Goal: Information Seeking & Learning: Learn about a topic

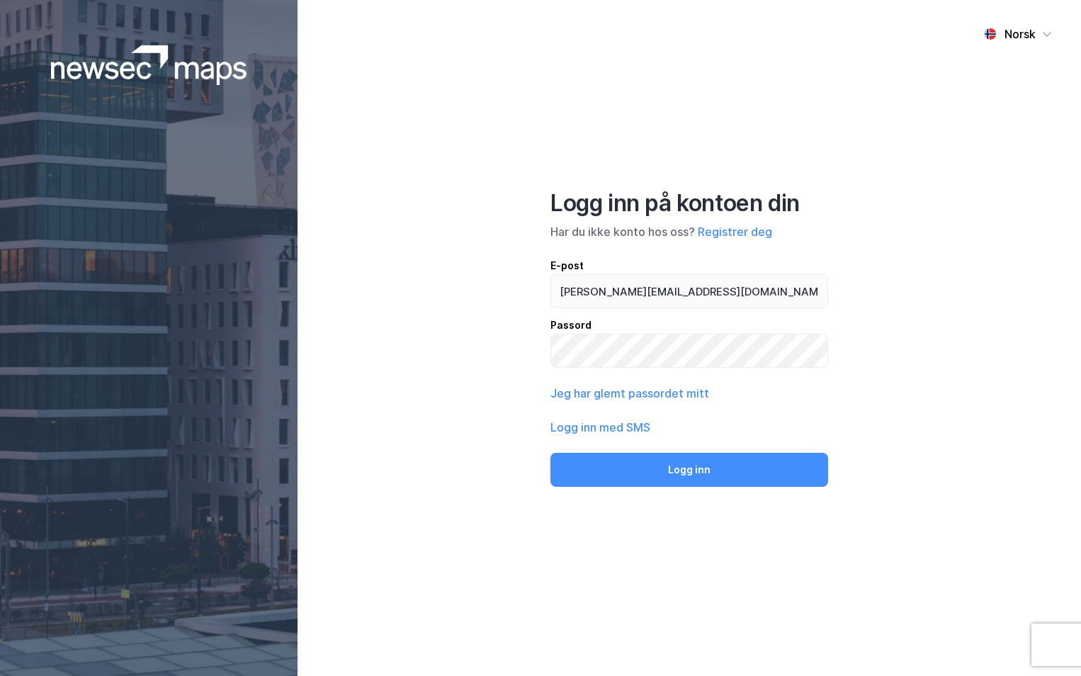
type input "[PERSON_NAME][EMAIL_ADDRESS][DOMAIN_NAME]"
click at [550, 452] on button "Logg inn" at bounding box center [689, 469] width 278 height 34
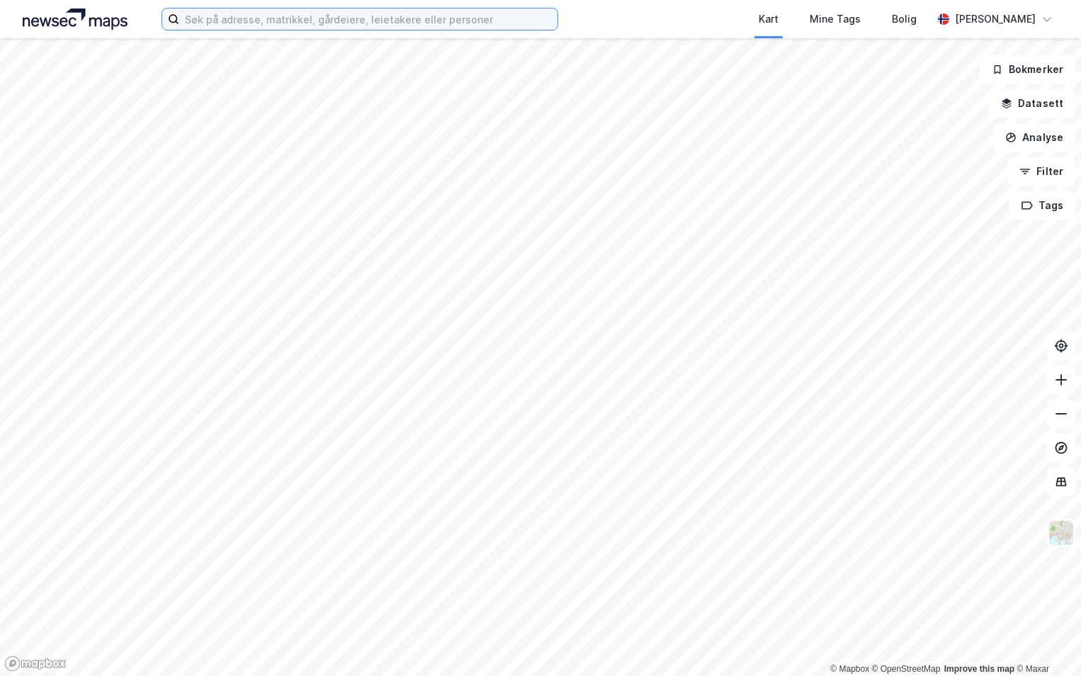
click at [223, 16] on input at bounding box center [368, 18] width 378 height 21
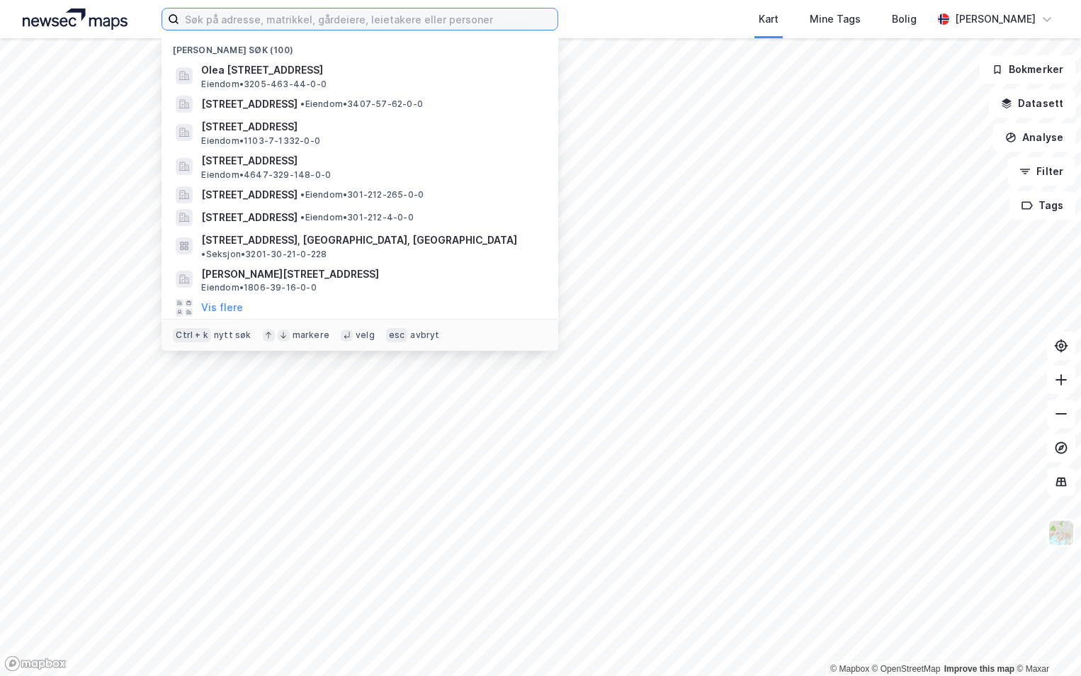
paste input "1860-10/365/0/0"
type input "1860-10/365/0/0"
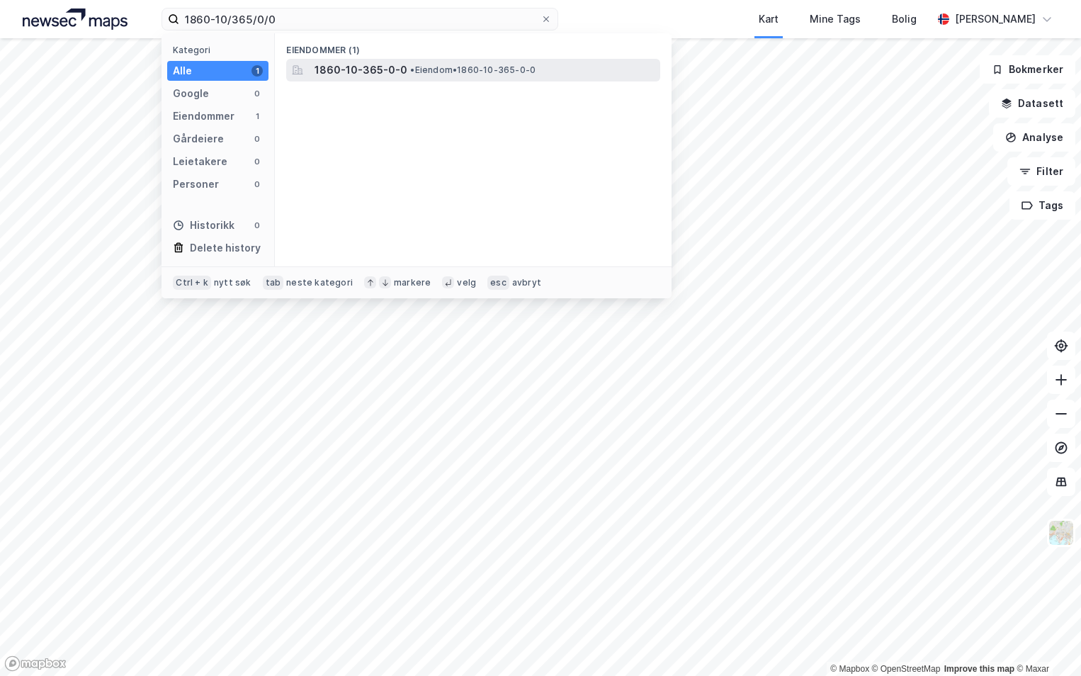
click at [399, 65] on span "1860-10-365-0-0" at bounding box center [360, 70] width 93 height 17
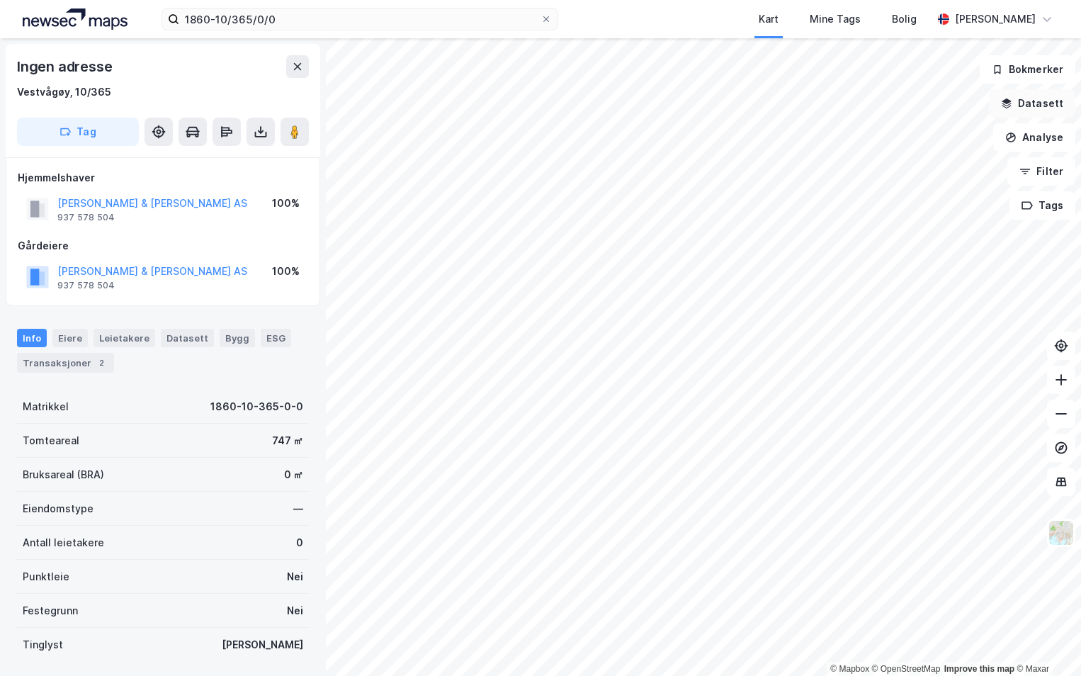
click at [1035, 98] on button "Datasett" at bounding box center [1032, 103] width 86 height 28
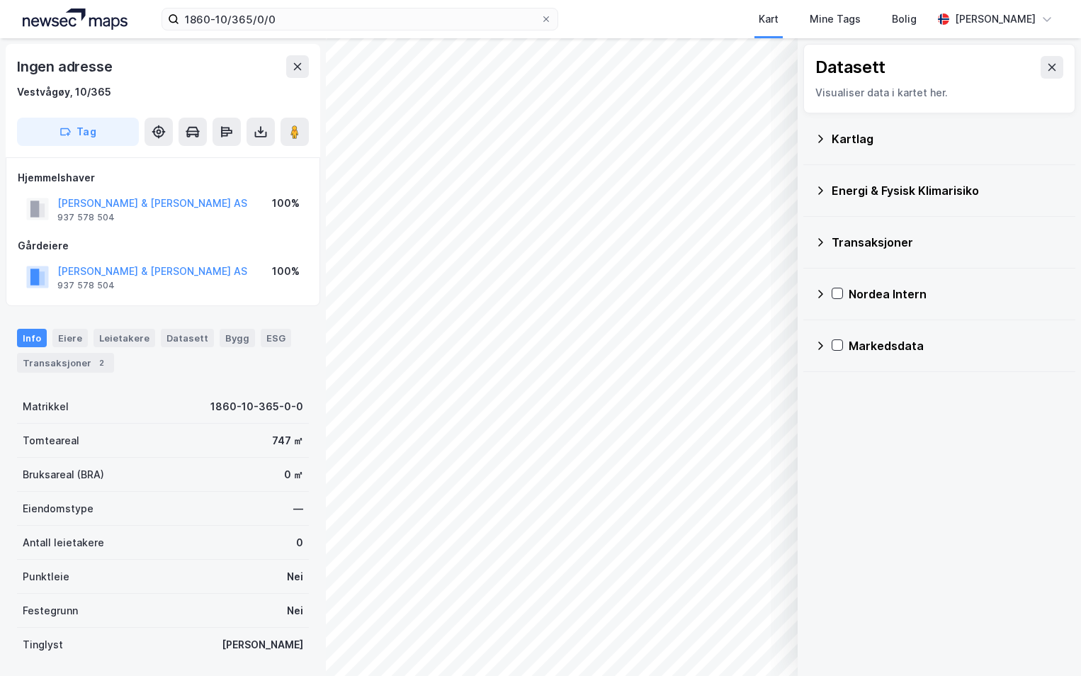
click at [823, 135] on icon at bounding box center [819, 138] width 11 height 11
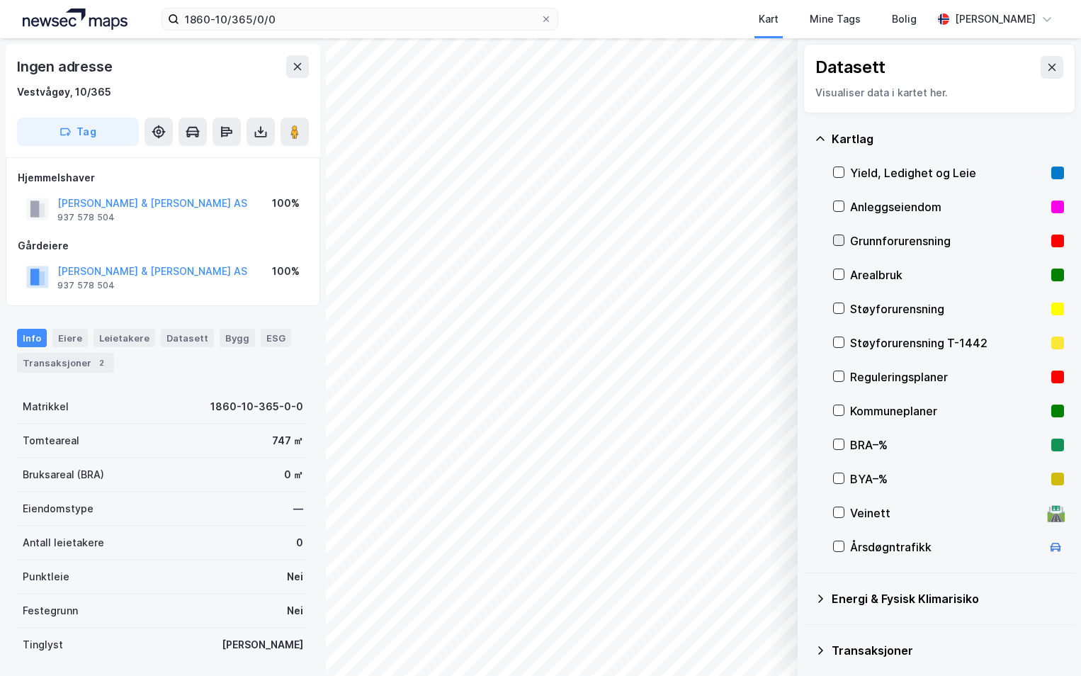
click at [836, 235] on icon at bounding box center [838, 240] width 10 height 10
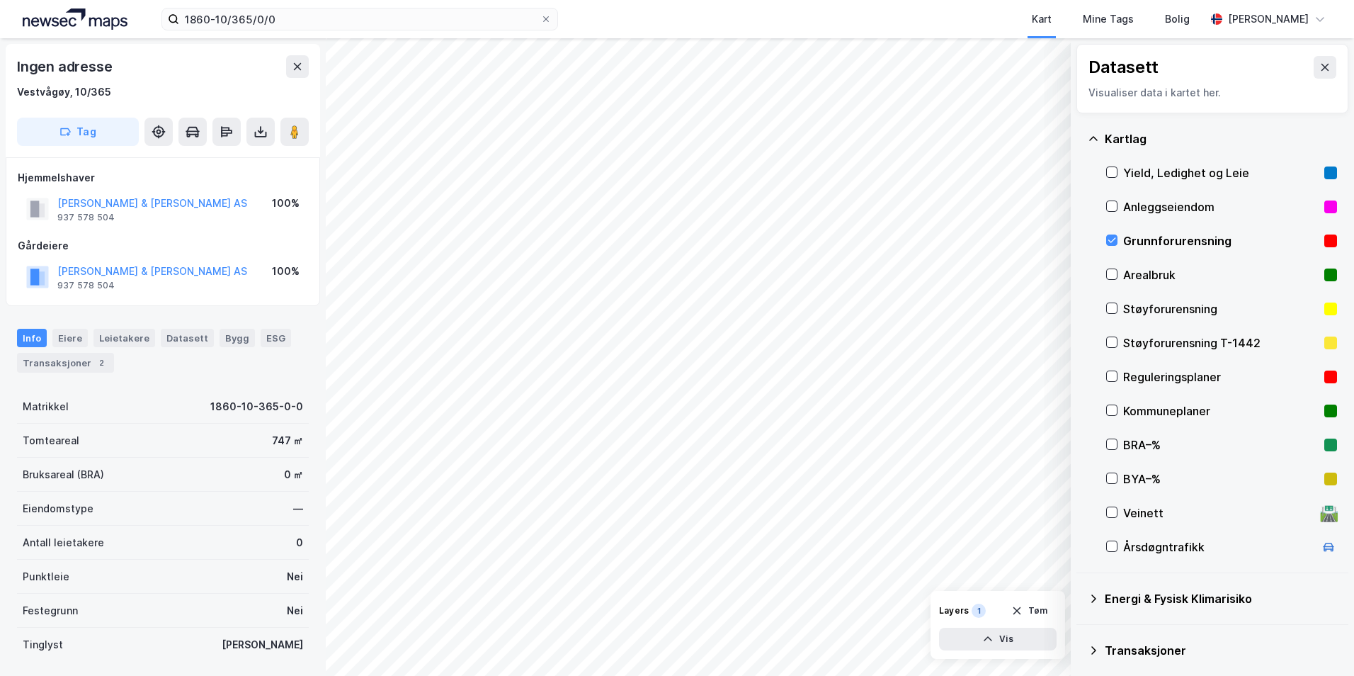
scroll to position [110, 0]
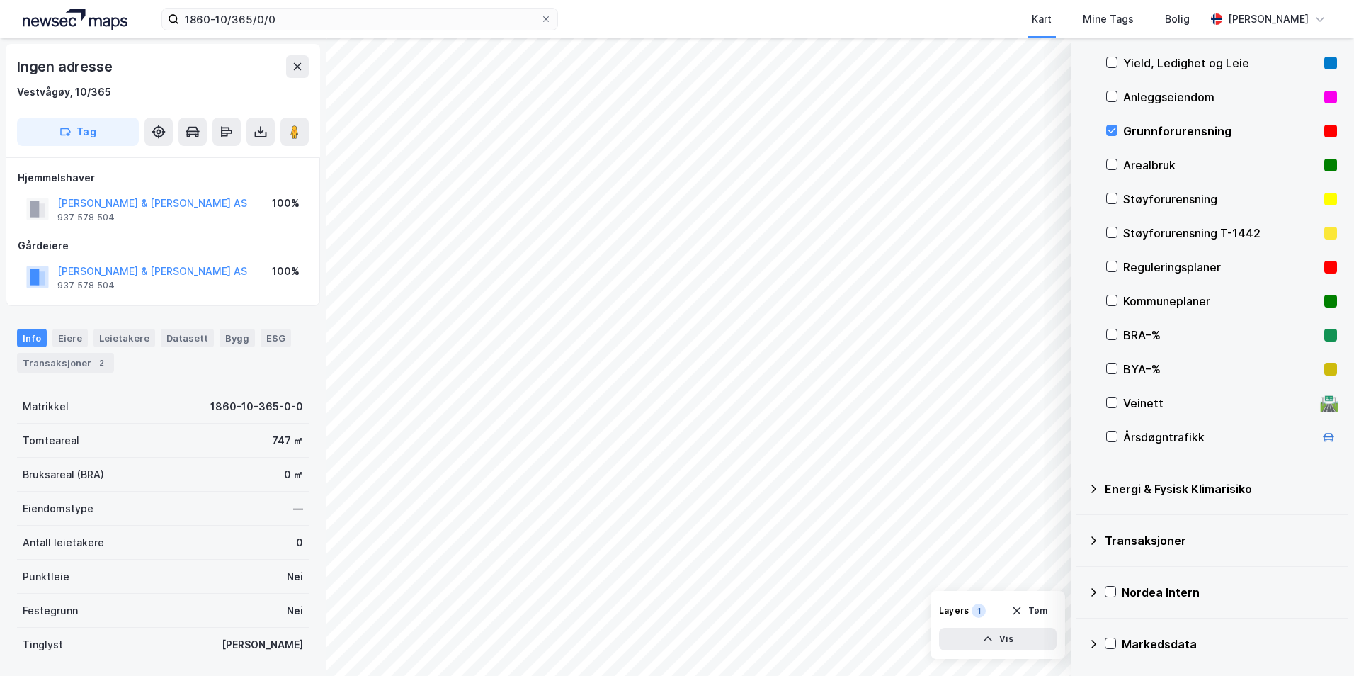
click at [1080, 486] on icon at bounding box center [1093, 488] width 11 height 11
click at [1080, 525] on icon at bounding box center [1129, 522] width 8 height 5
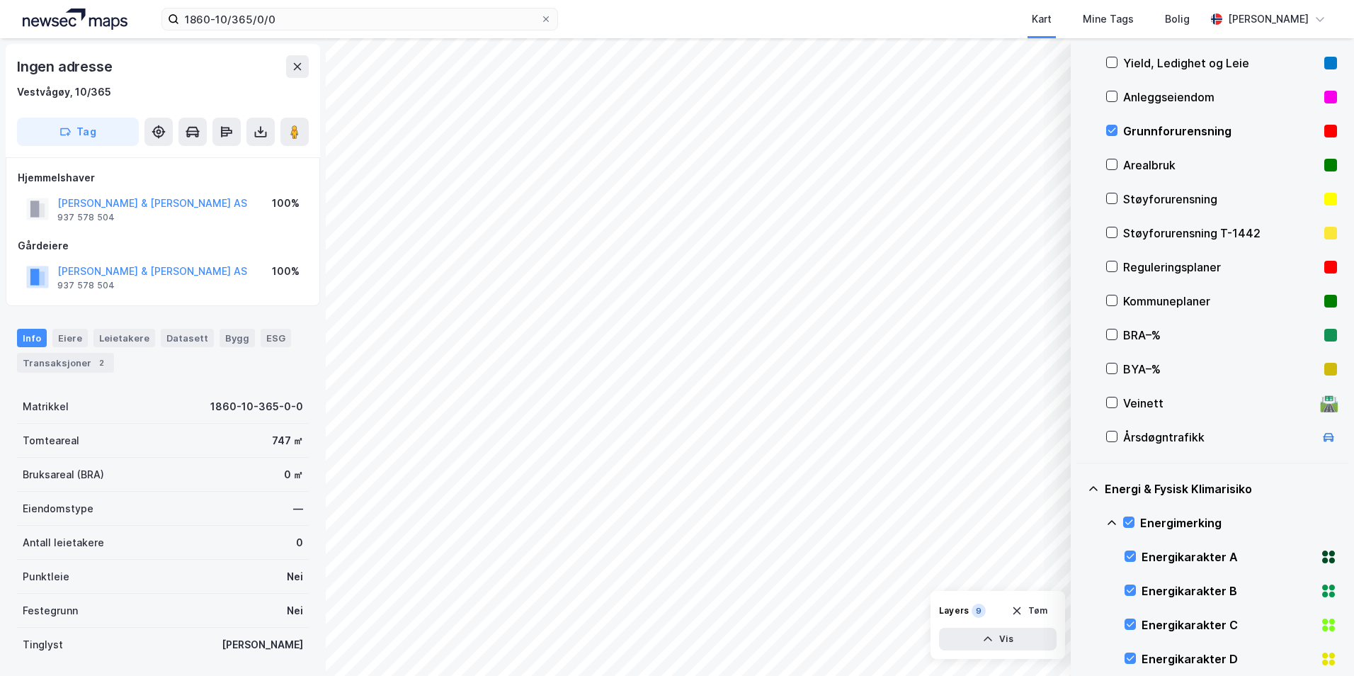
click at [1080, 520] on icon at bounding box center [1111, 522] width 11 height 11
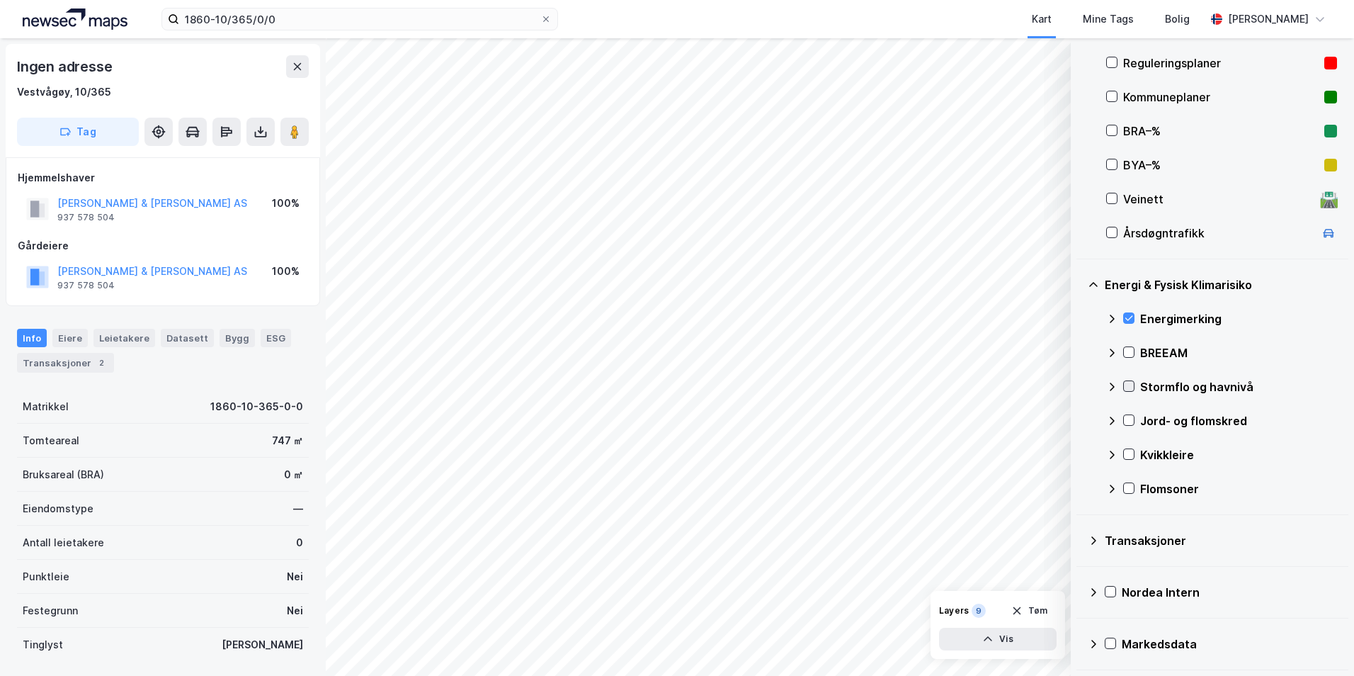
click at [1080, 385] on icon at bounding box center [1129, 386] width 10 height 10
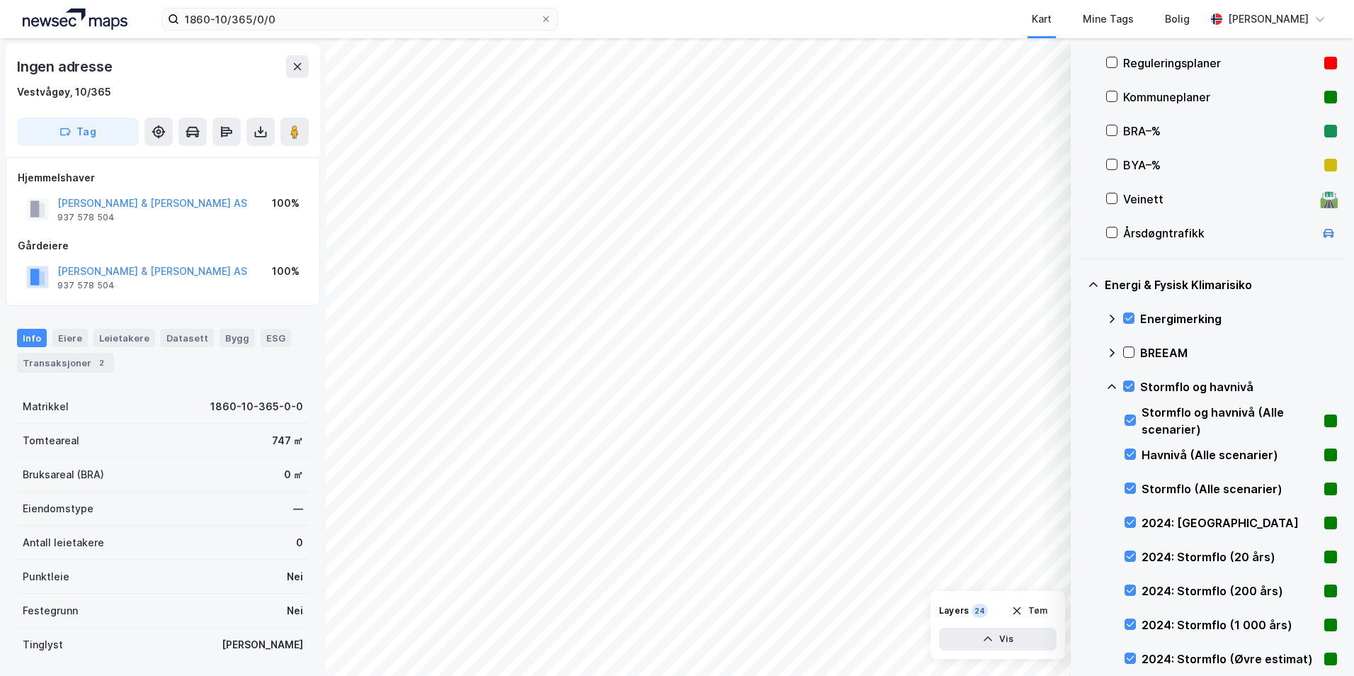
click at [1080, 387] on icon at bounding box center [1111, 386] width 11 height 11
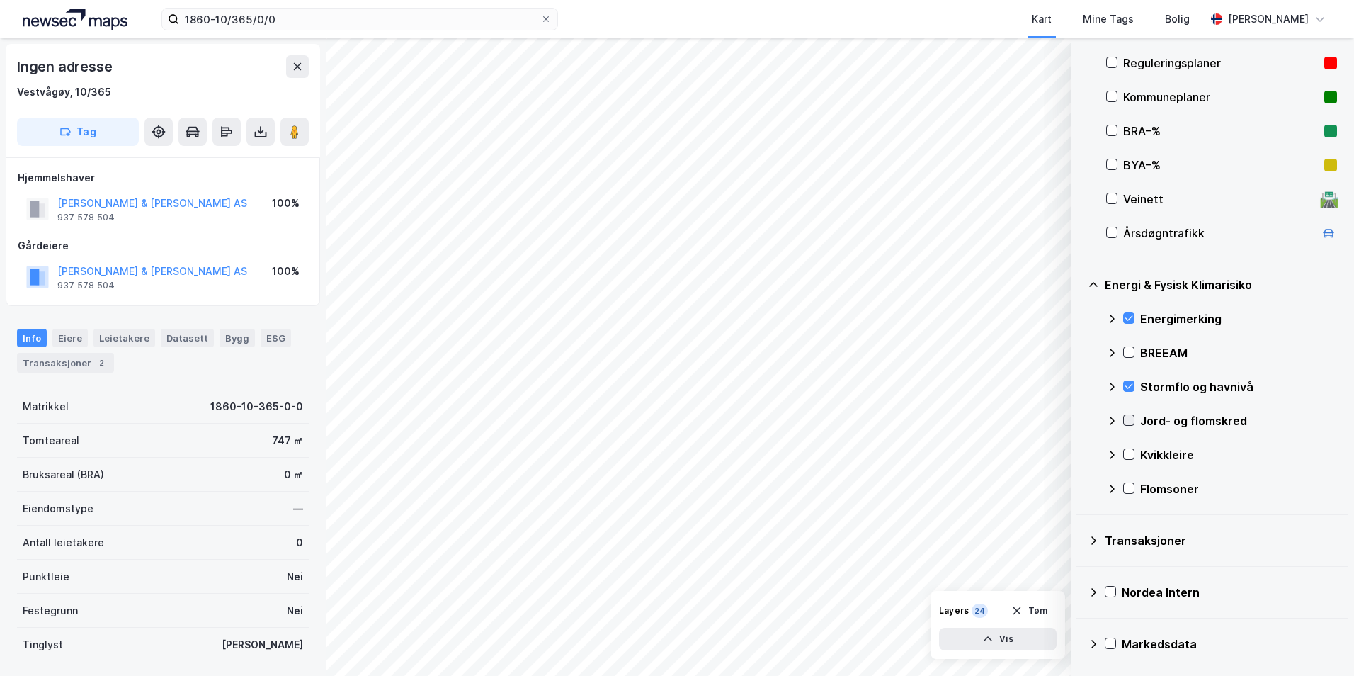
click at [1080, 420] on icon at bounding box center [1129, 420] width 10 height 10
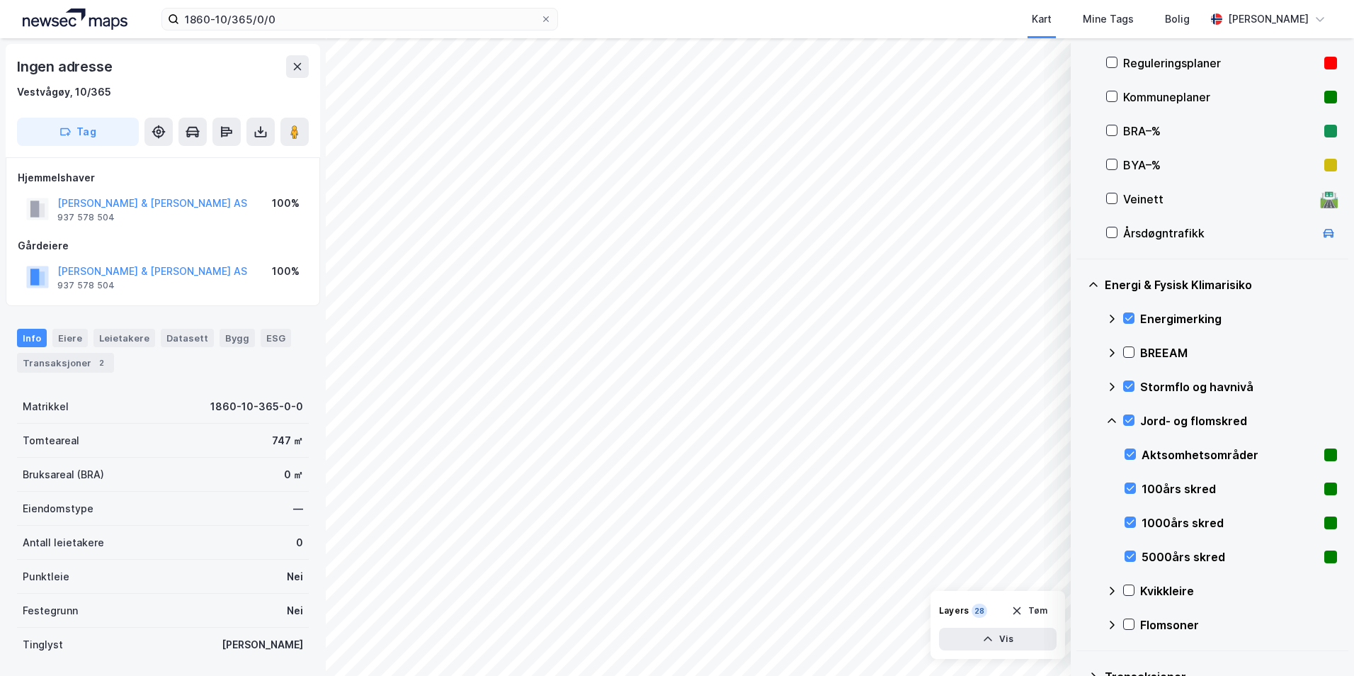
click at [1080, 417] on icon at bounding box center [1111, 420] width 11 height 11
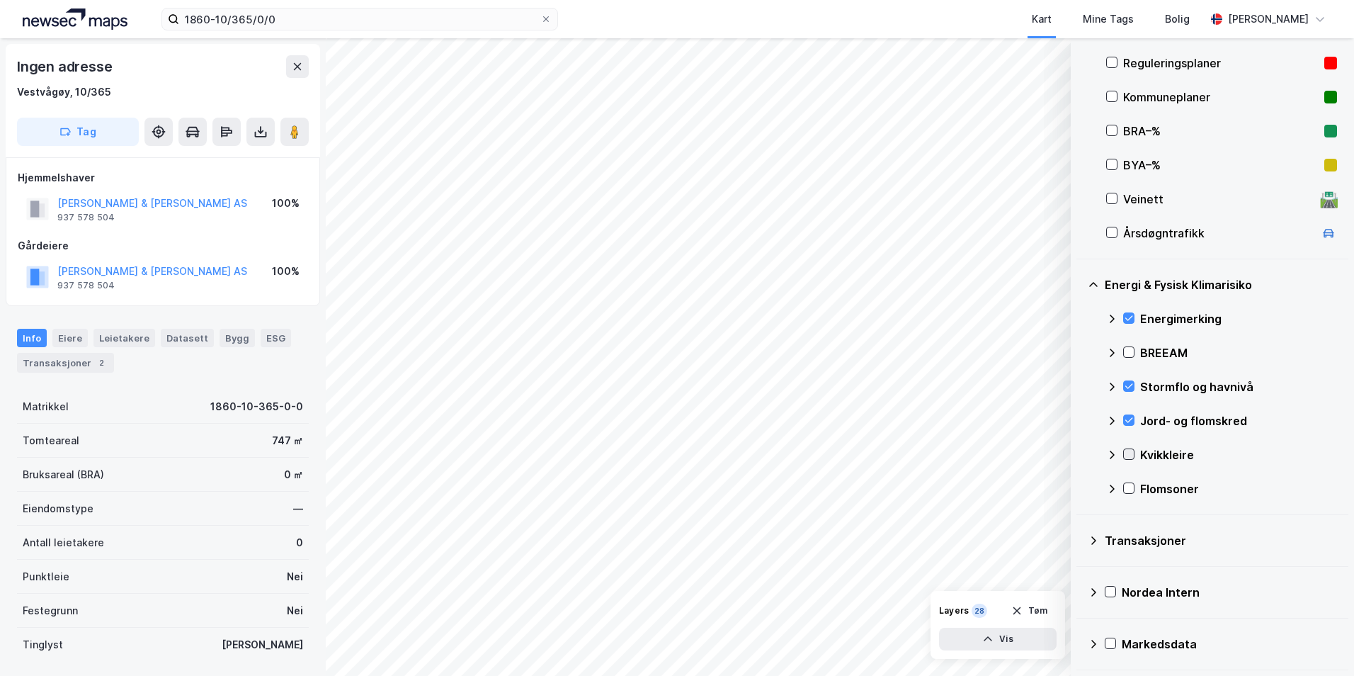
click at [1080, 453] on icon at bounding box center [1129, 454] width 10 height 10
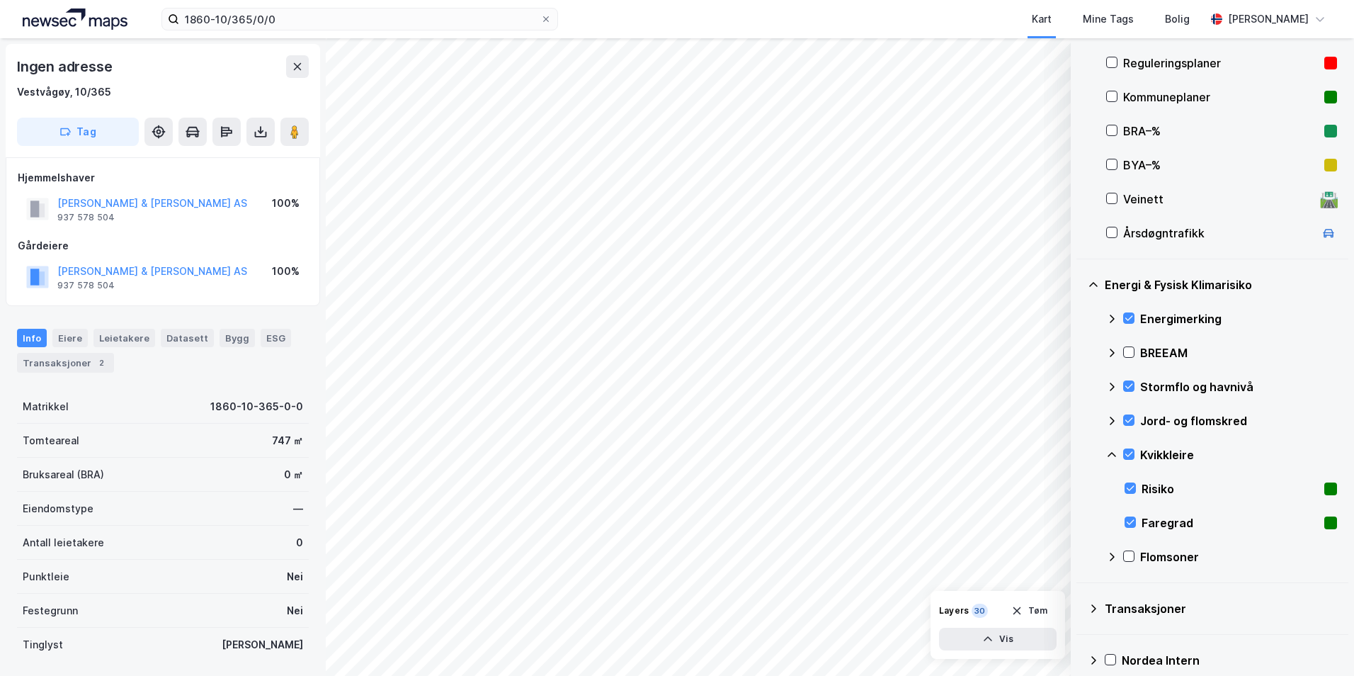
click at [1080, 452] on icon at bounding box center [1111, 454] width 11 height 11
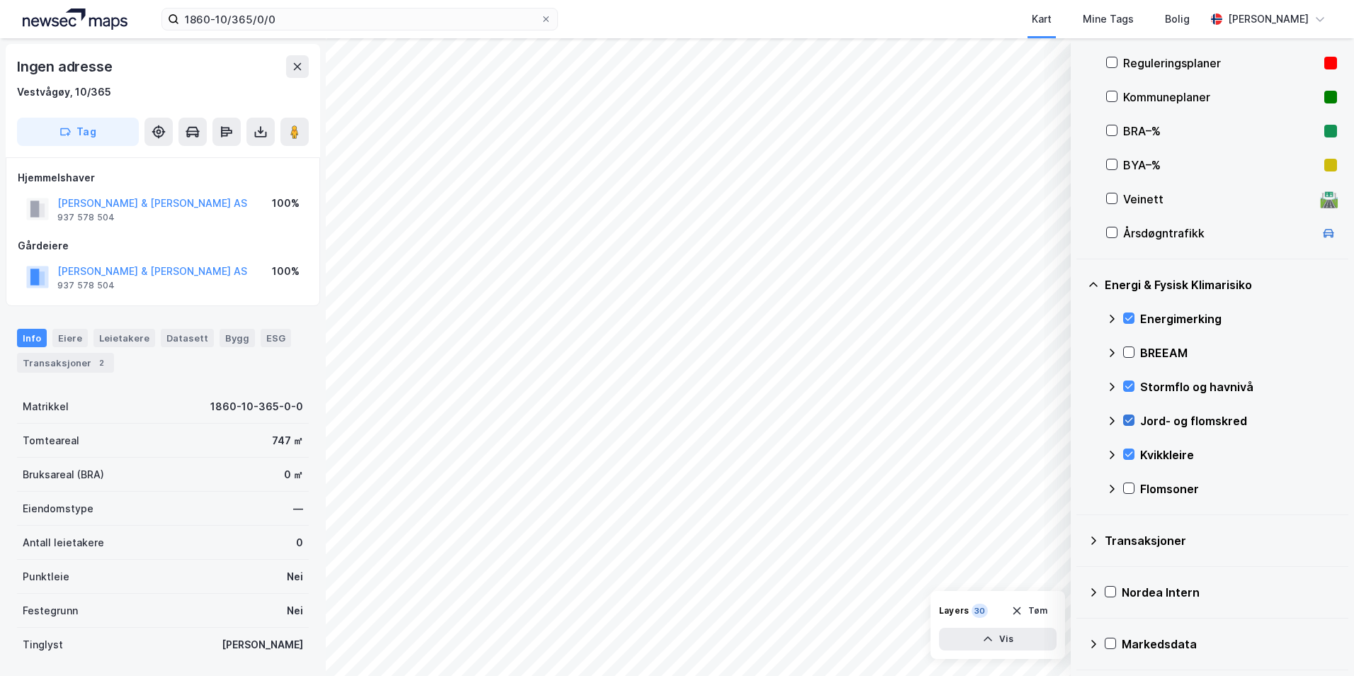
click at [1080, 420] on icon at bounding box center [1129, 420] width 10 height 10
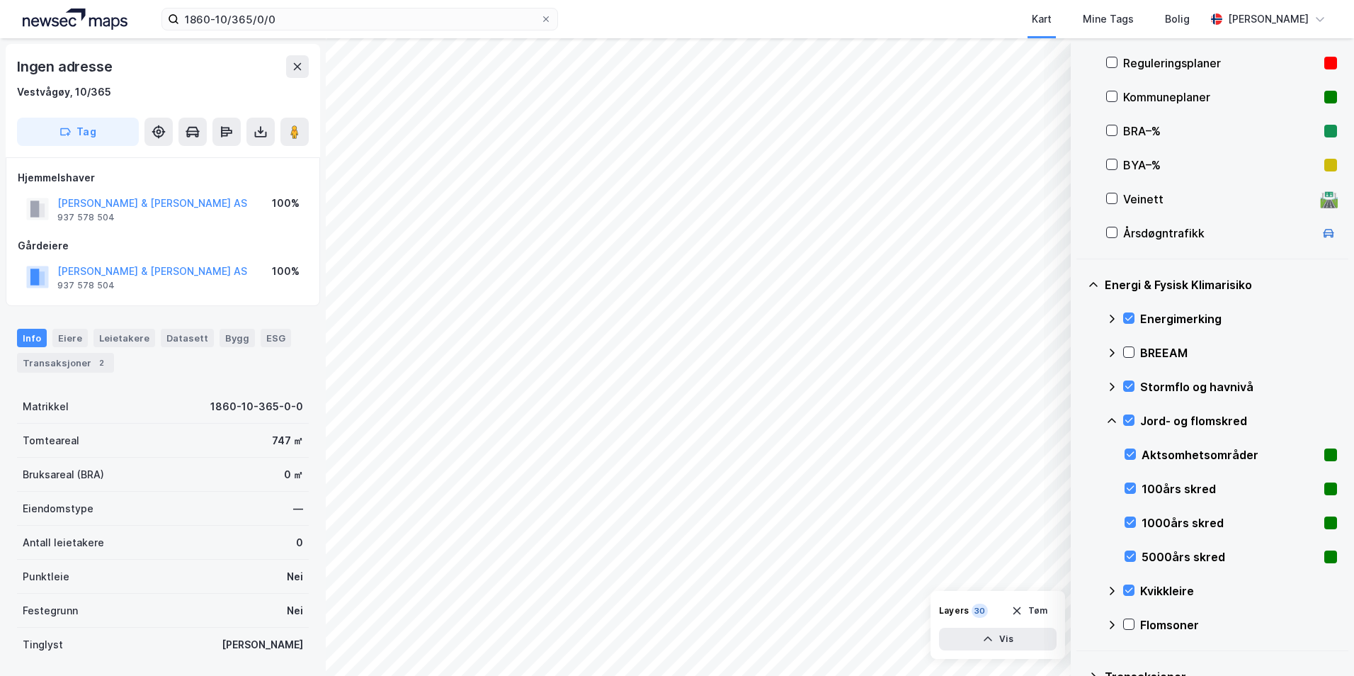
click at [1080, 420] on icon at bounding box center [1111, 420] width 11 height 11
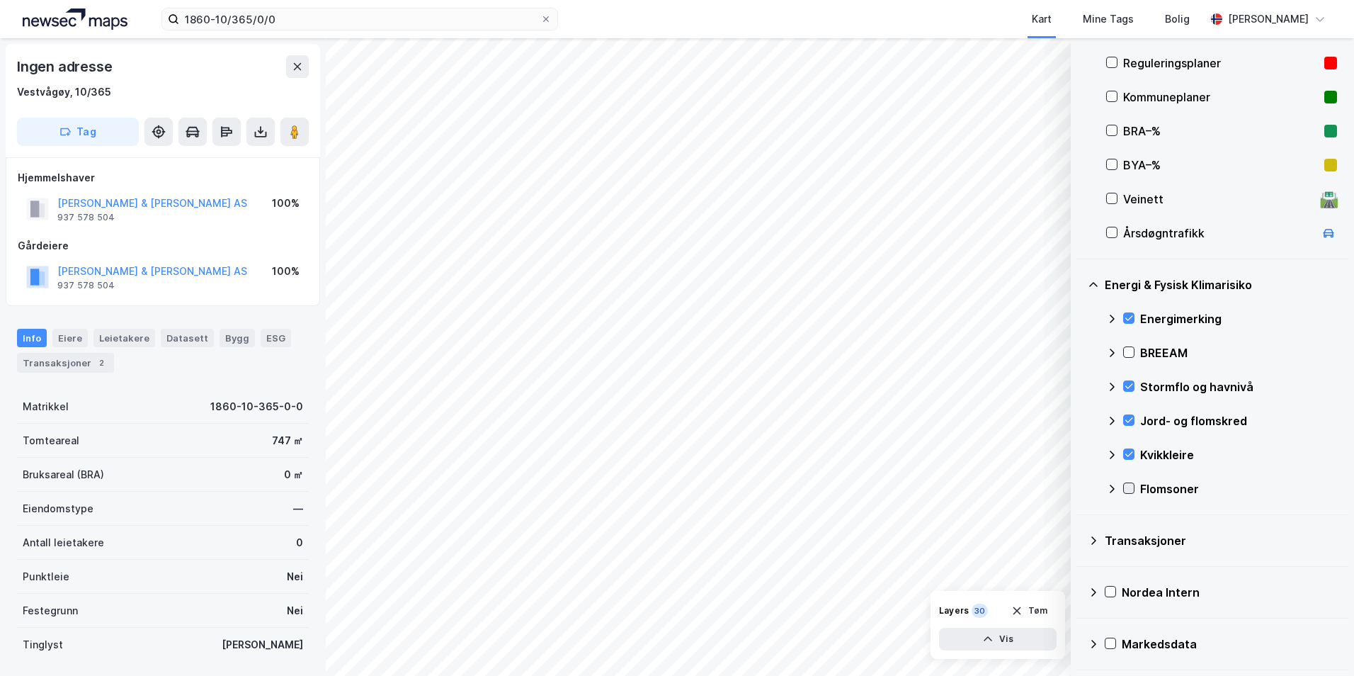
click at [1080, 486] on icon at bounding box center [1129, 488] width 10 height 10
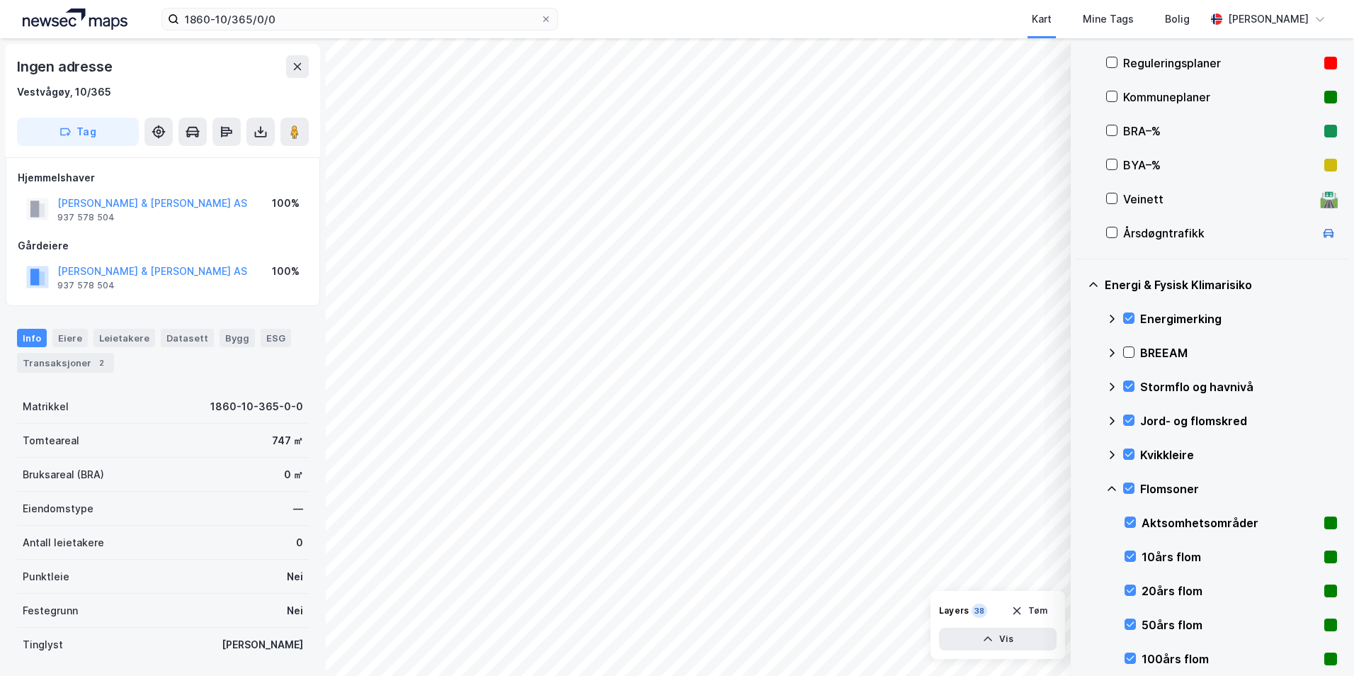
click at [1080, 489] on icon at bounding box center [1111, 488] width 11 height 11
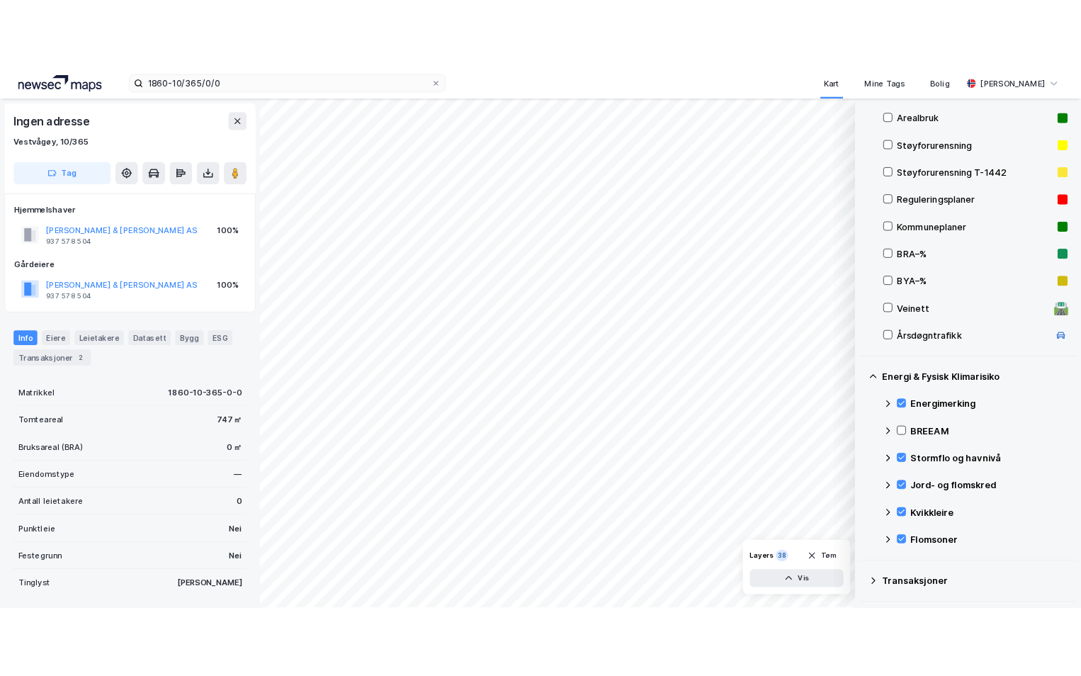
scroll to position [142, 0]
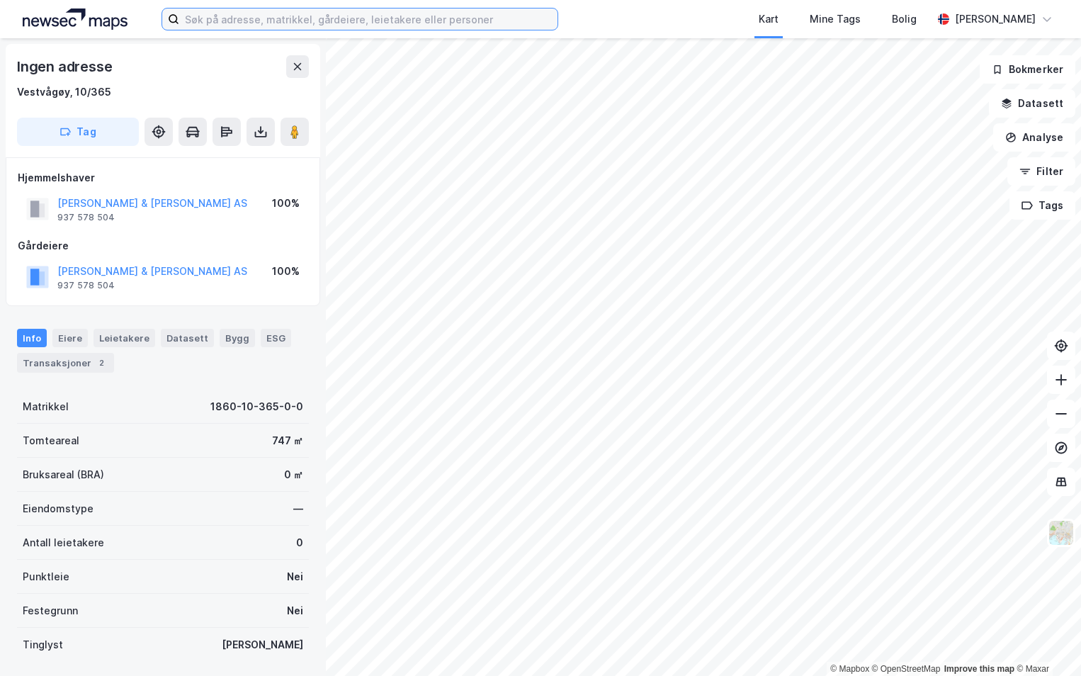
click at [254, 21] on input at bounding box center [368, 18] width 378 height 21
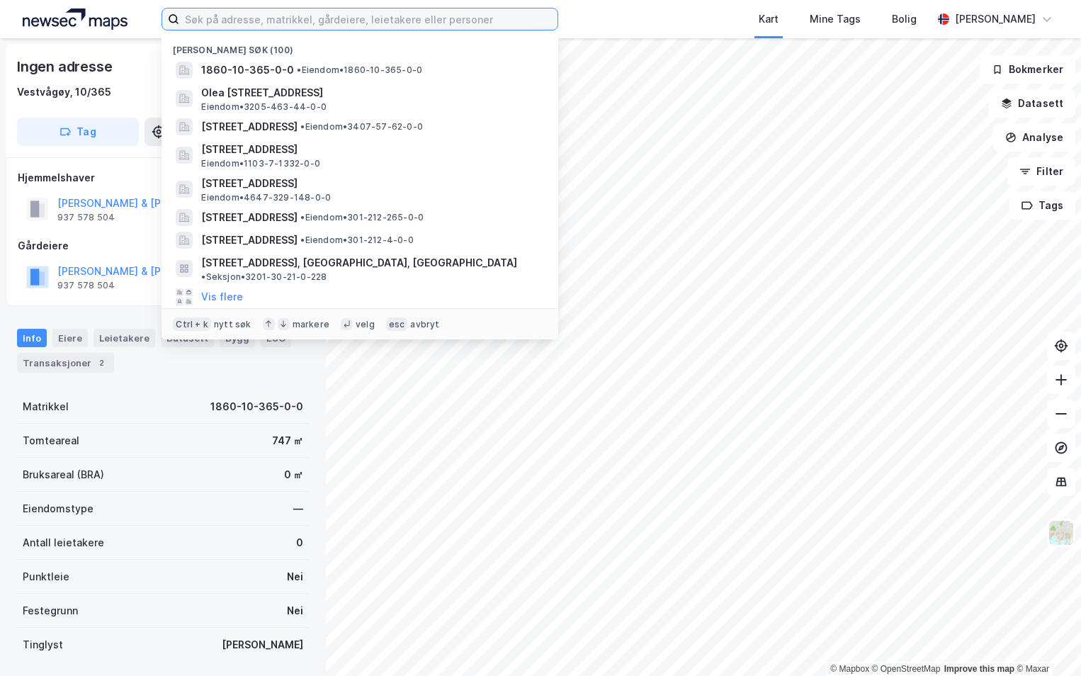
paste input "1860-10/364/0/0"
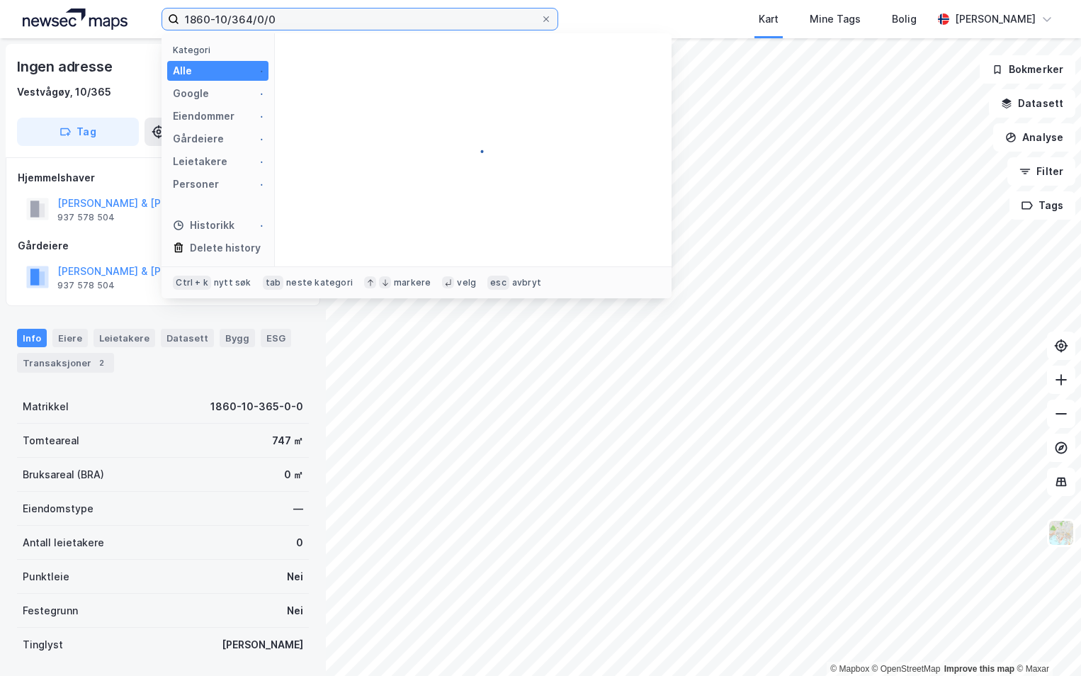
type input "1860-10/364/0/0"
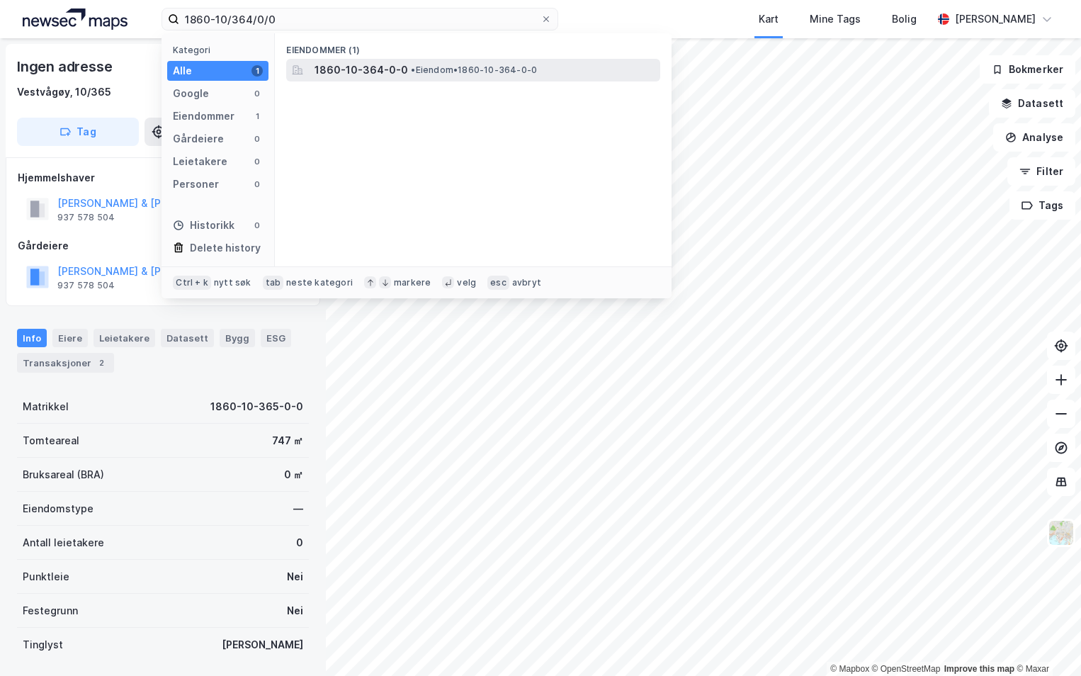
click at [363, 67] on span "1860-10-364-0-0" at bounding box center [360, 70] width 93 height 17
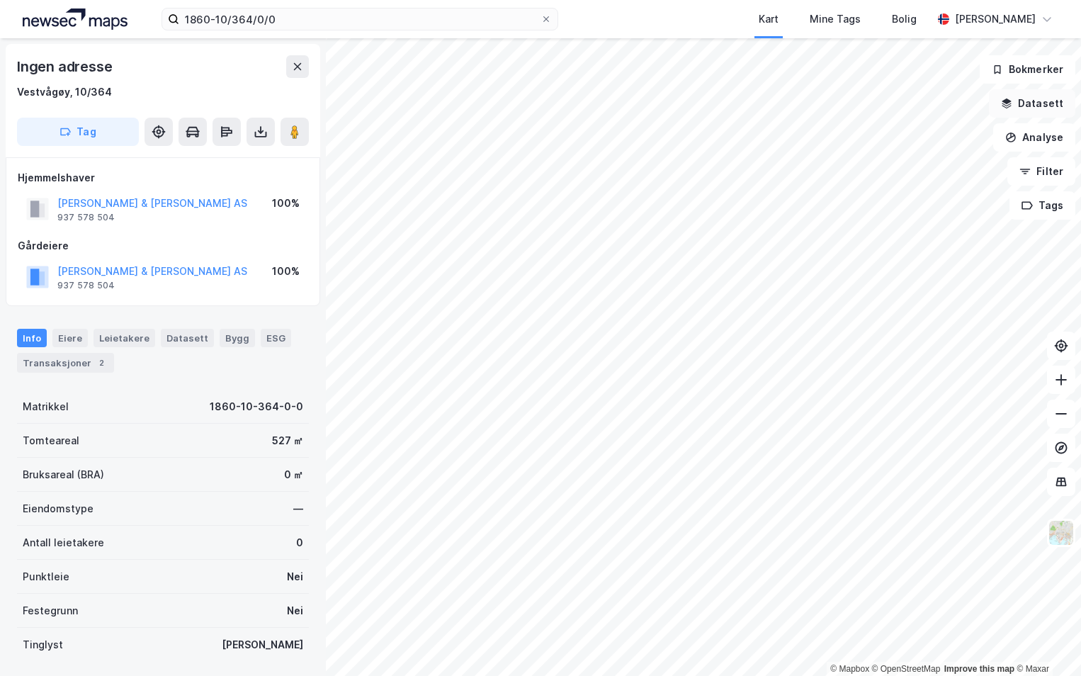
click at [1025, 104] on button "Datasett" at bounding box center [1032, 103] width 86 height 28
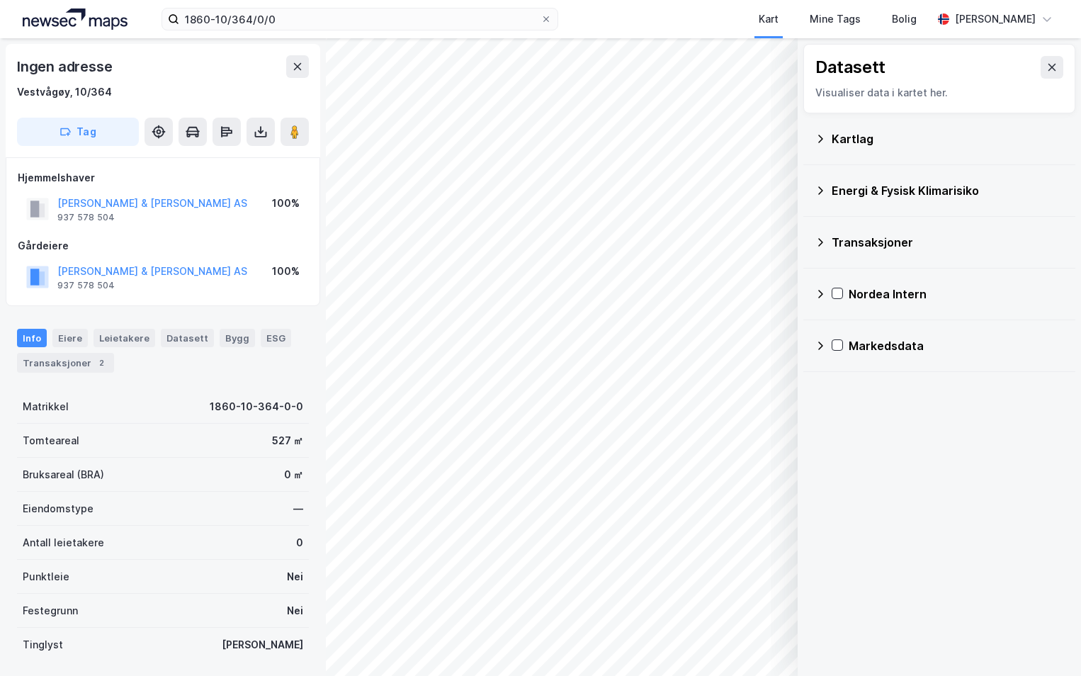
click at [817, 137] on icon at bounding box center [819, 138] width 11 height 11
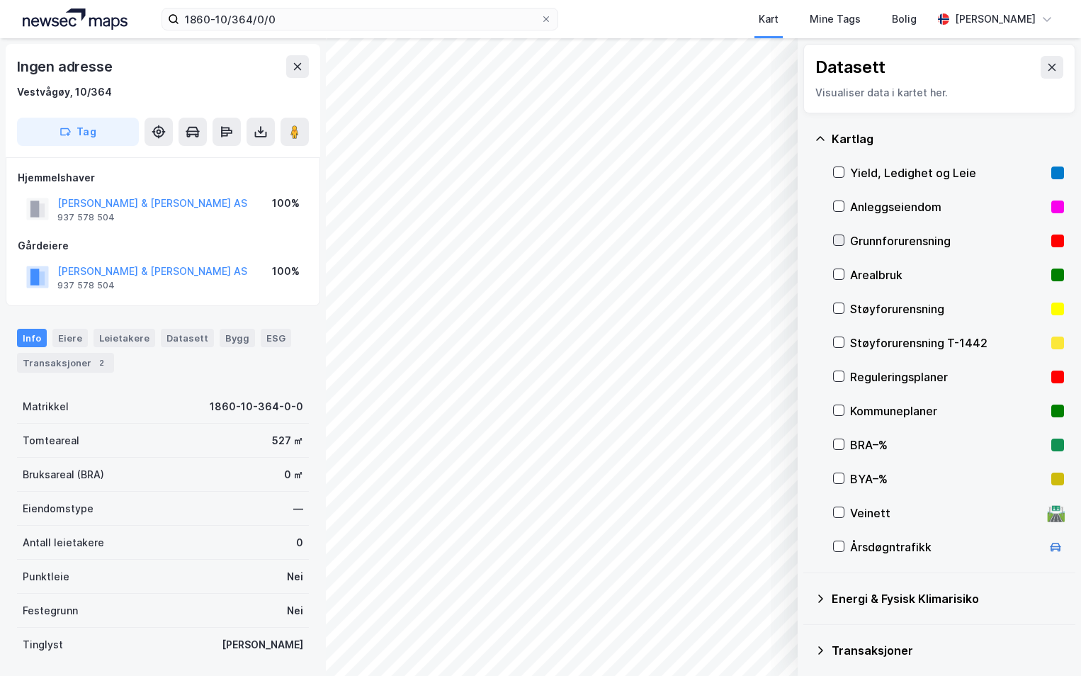
click at [840, 244] on icon at bounding box center [838, 240] width 10 height 10
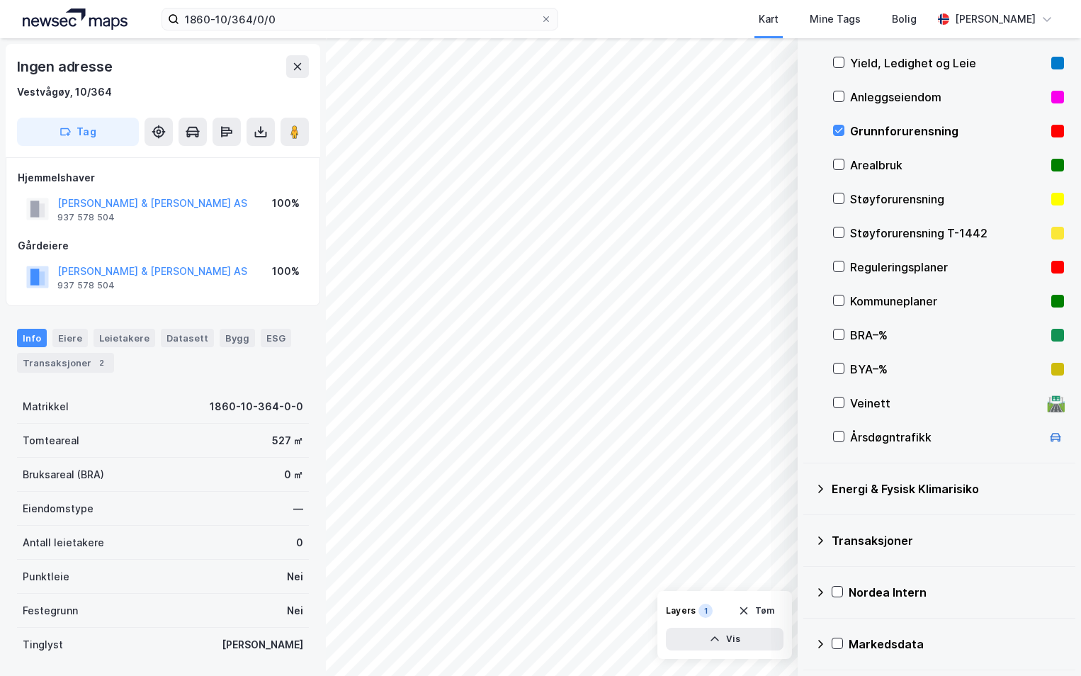
click at [821, 491] on icon at bounding box center [819, 488] width 11 height 11
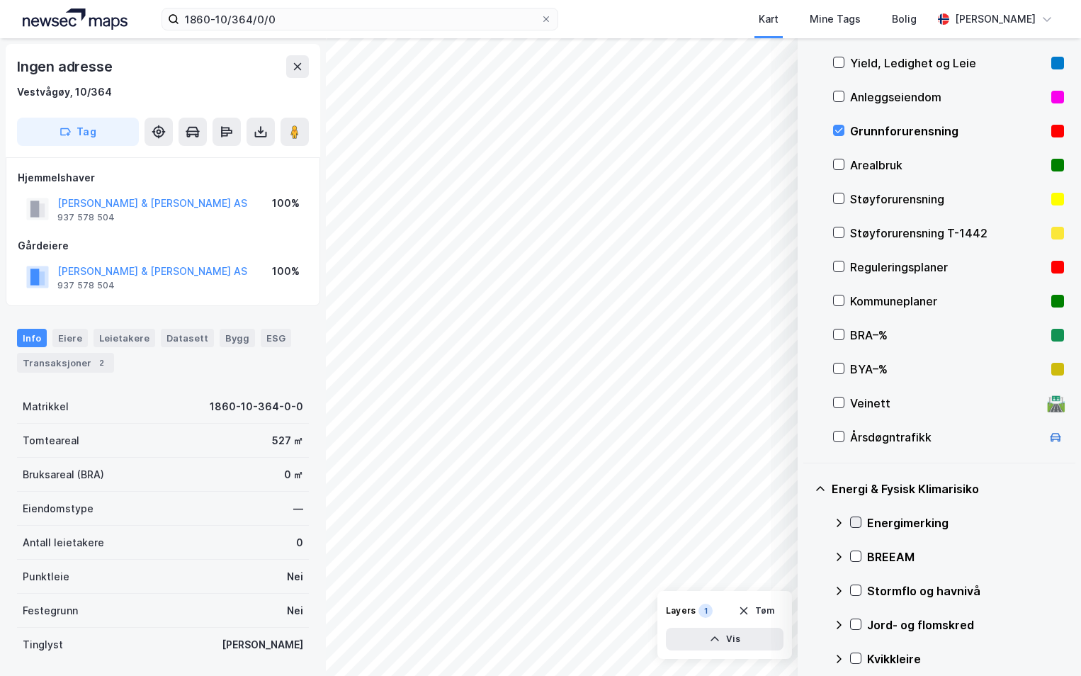
click at [860, 520] on icon at bounding box center [855, 522] width 10 height 10
click at [837, 522] on icon at bounding box center [838, 522] width 8 height 5
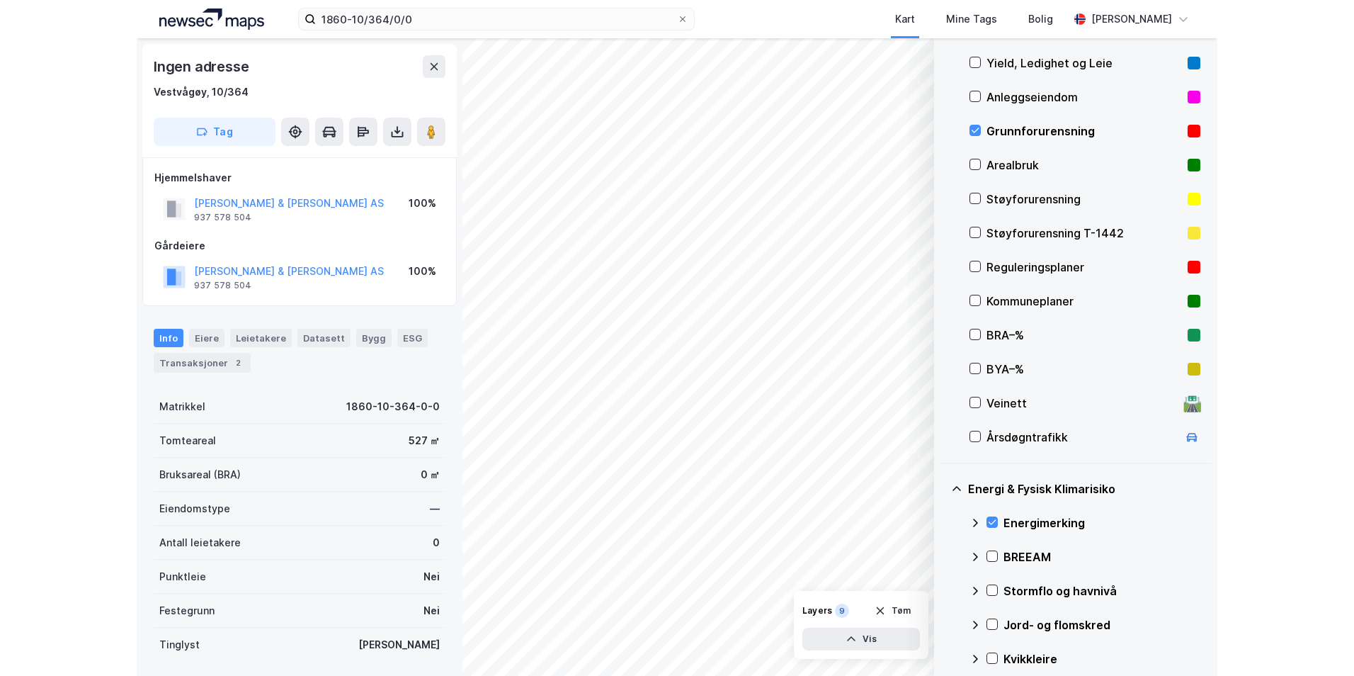
scroll to position [251, 0]
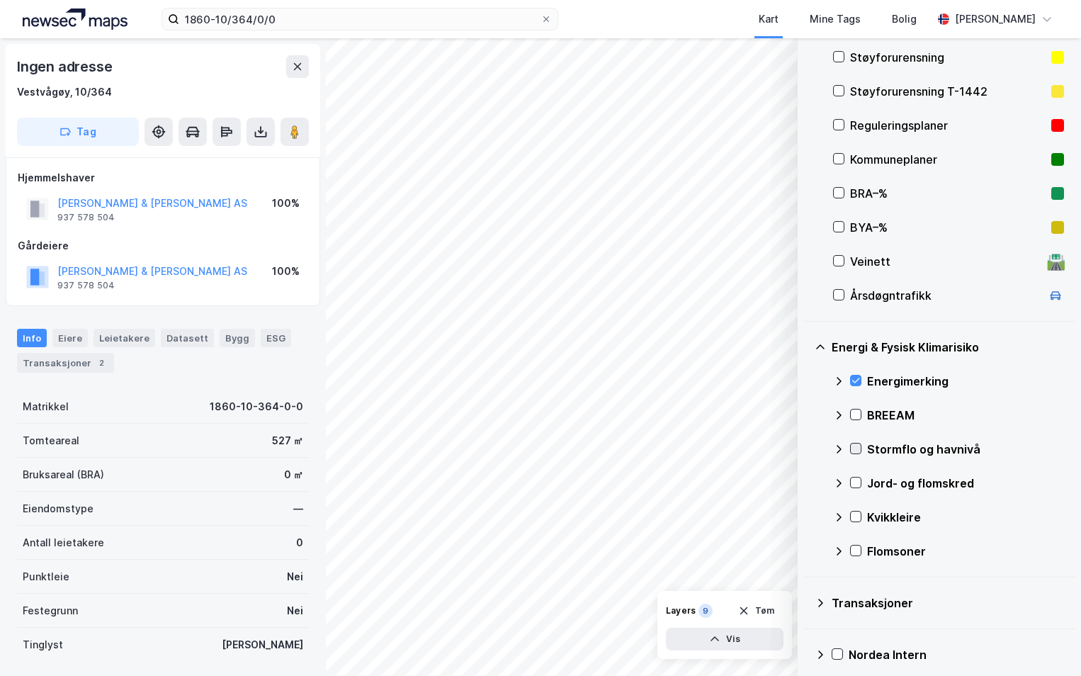
click at [858, 451] on div "Stormflo og havnivå" at bounding box center [948, 449] width 231 height 34
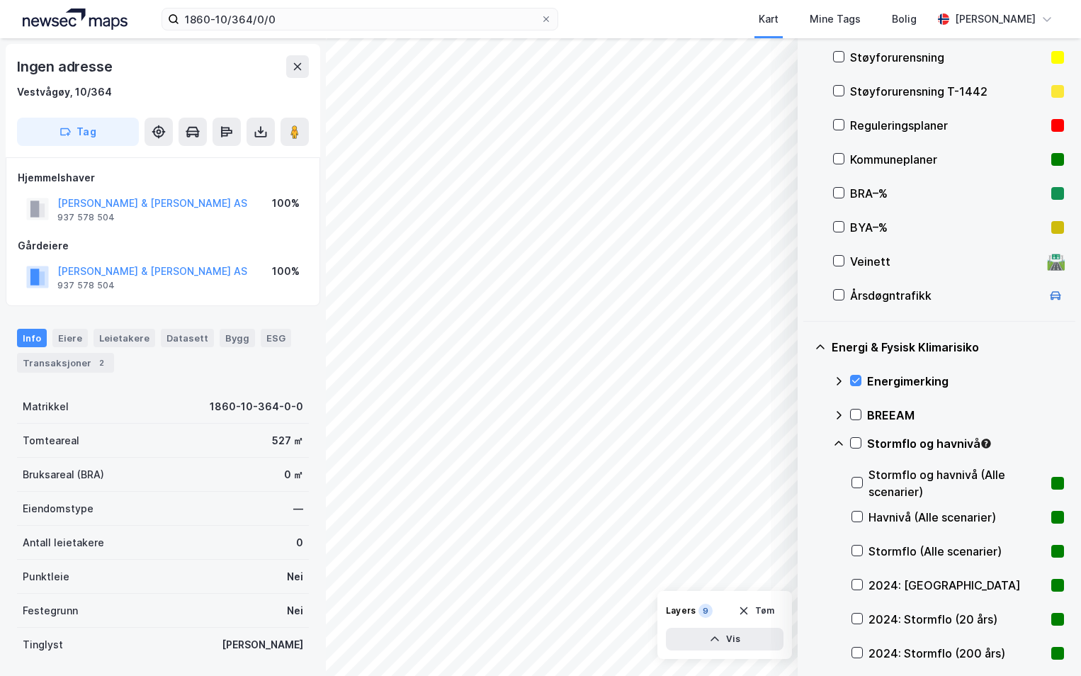
click at [836, 443] on icon at bounding box center [838, 442] width 8 height 5
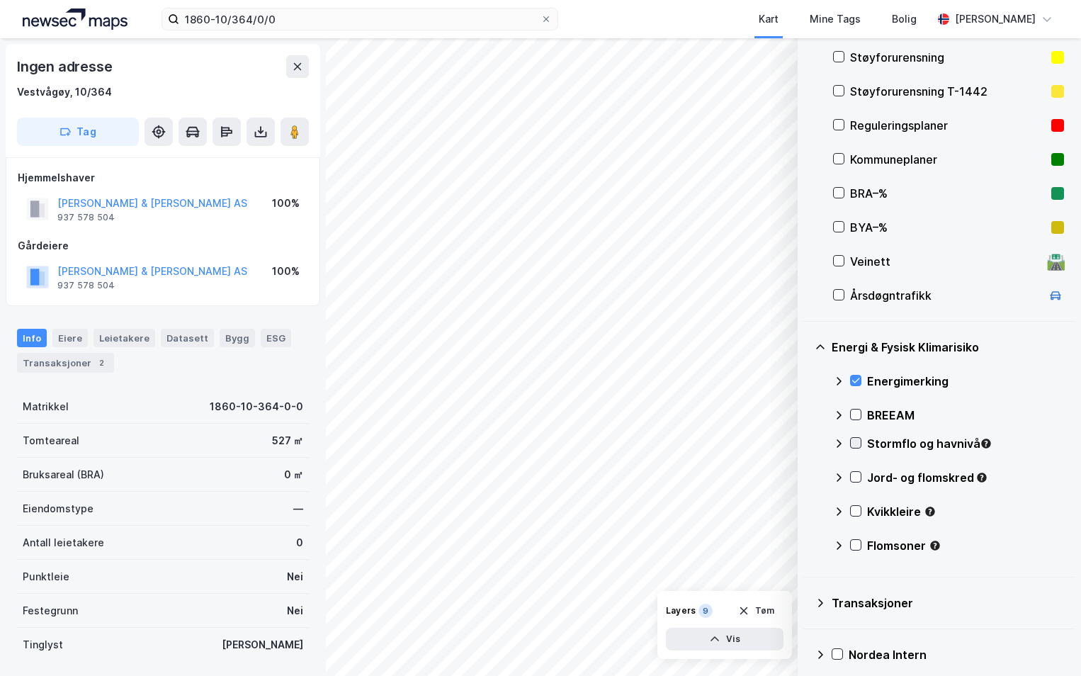
click at [857, 442] on icon at bounding box center [855, 443] width 10 height 10
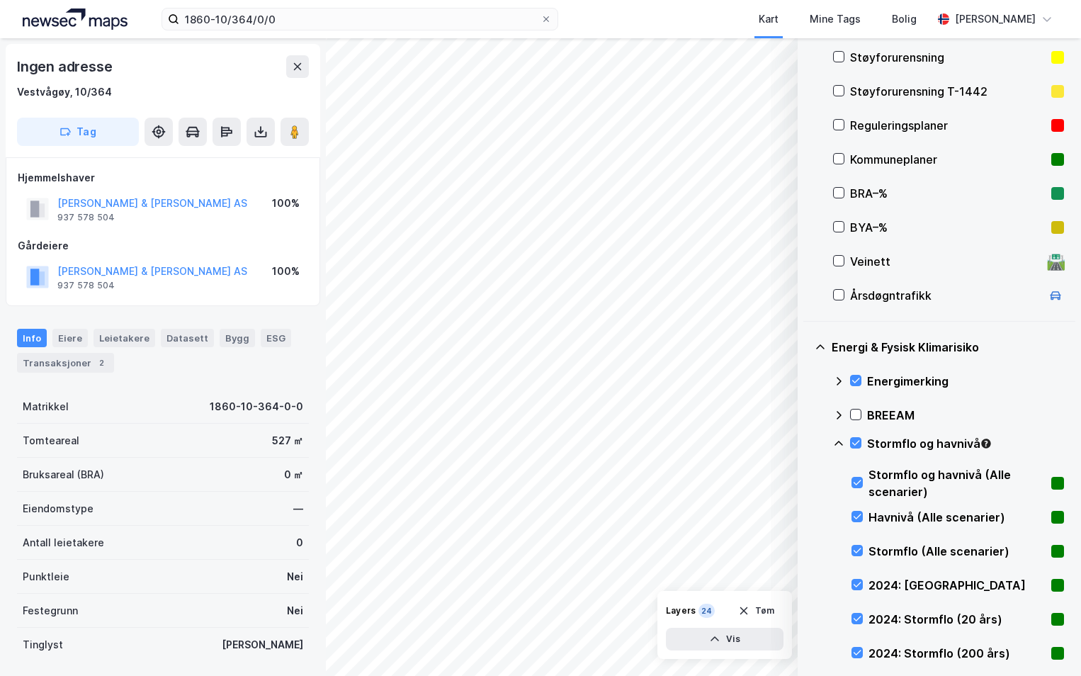
click at [838, 443] on icon at bounding box center [838, 443] width 11 height 11
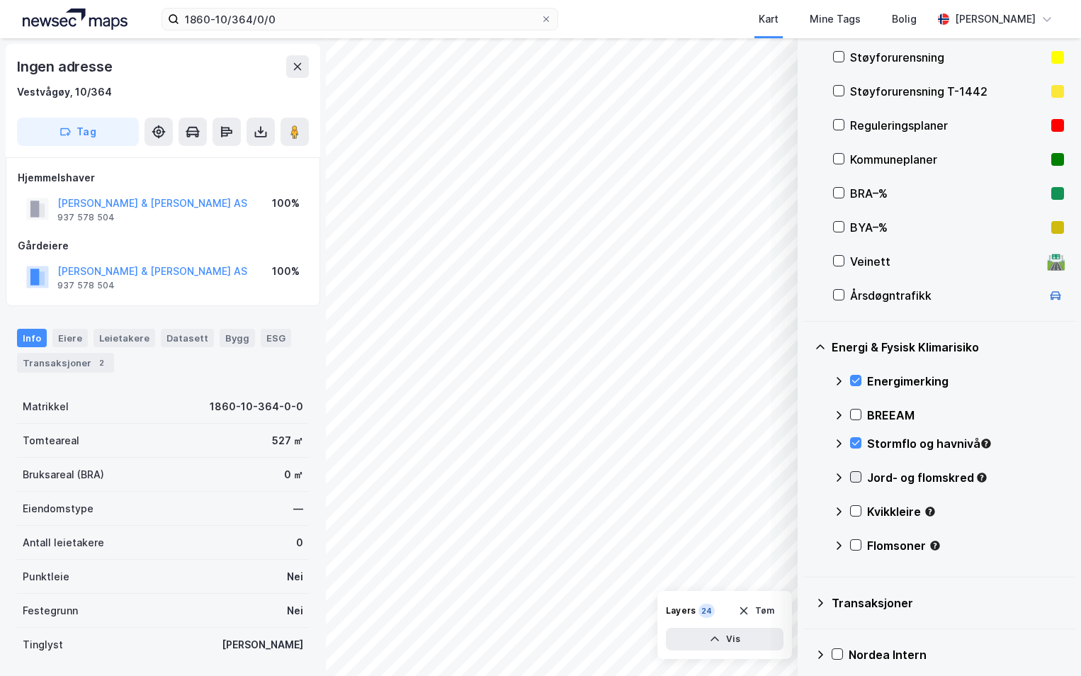
click at [856, 475] on icon at bounding box center [855, 477] width 10 height 10
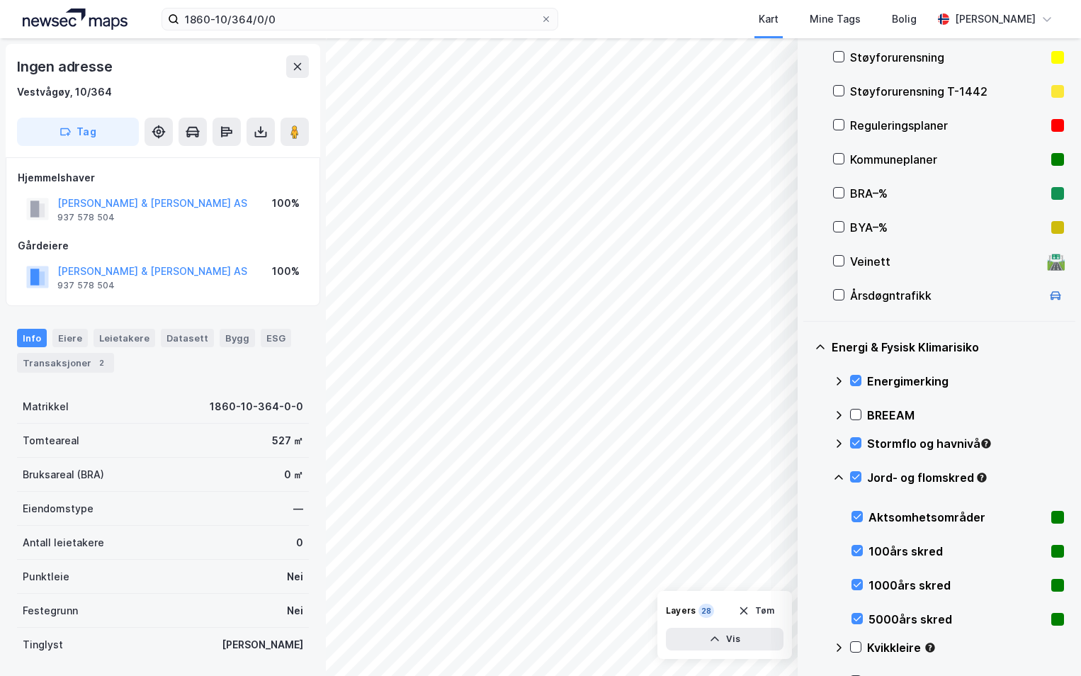
click at [835, 474] on icon at bounding box center [838, 477] width 11 height 11
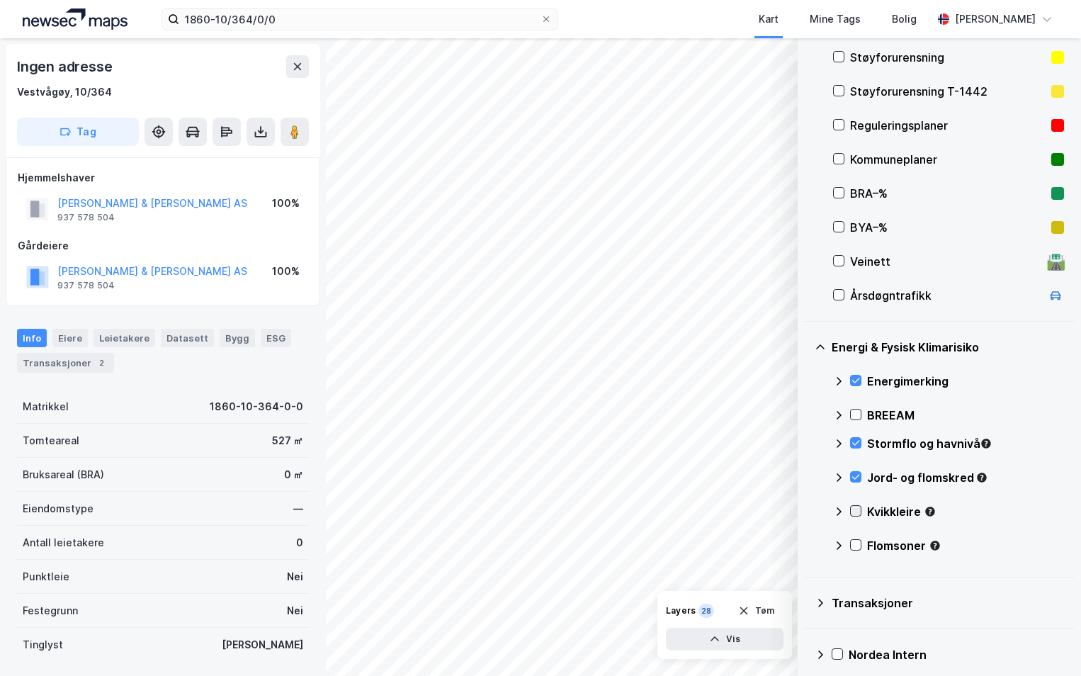
click at [856, 511] on icon at bounding box center [855, 511] width 10 height 10
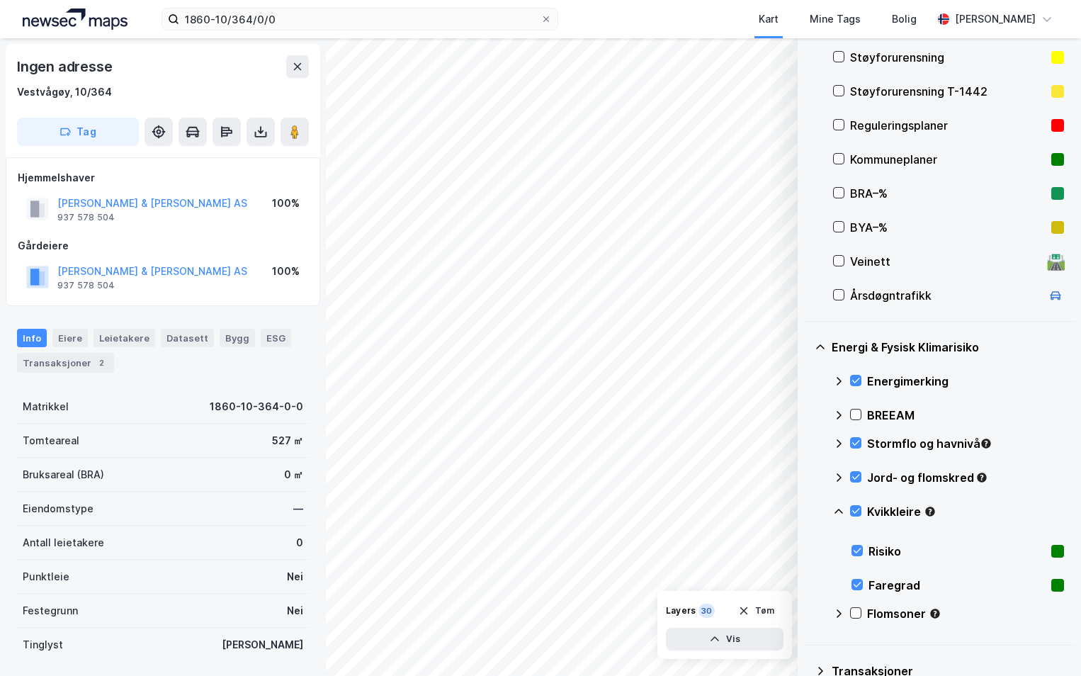
click at [836, 511] on icon at bounding box center [838, 510] width 8 height 5
click at [850, 548] on icon at bounding box center [855, 545] width 10 height 10
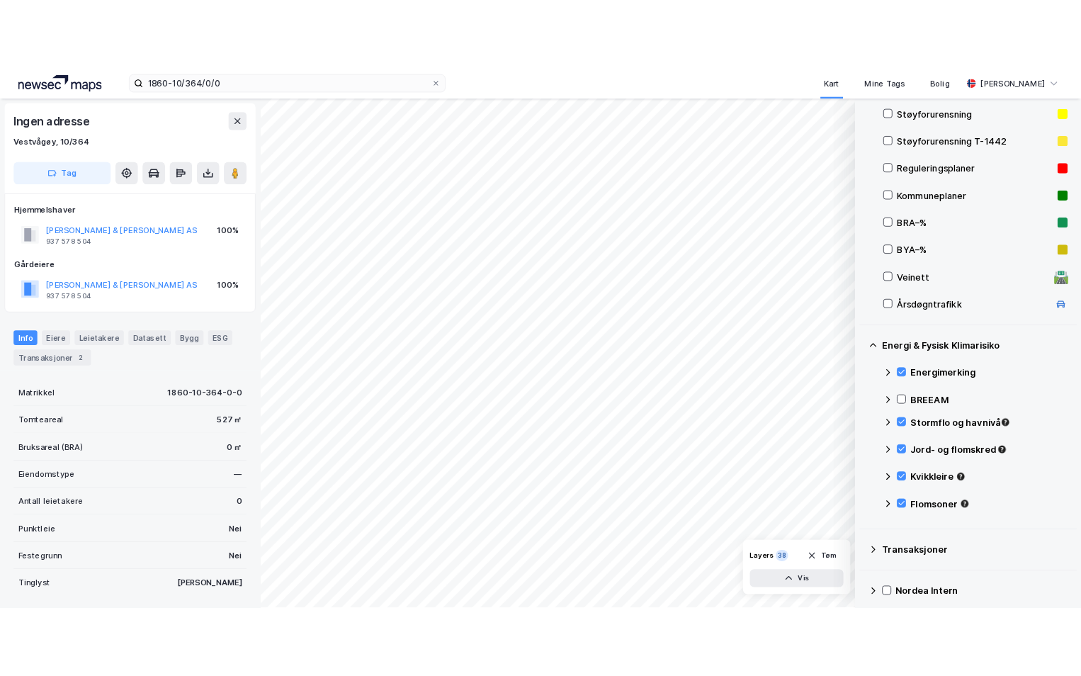
scroll to position [181, 0]
